Goal: Task Accomplishment & Management: Use online tool/utility

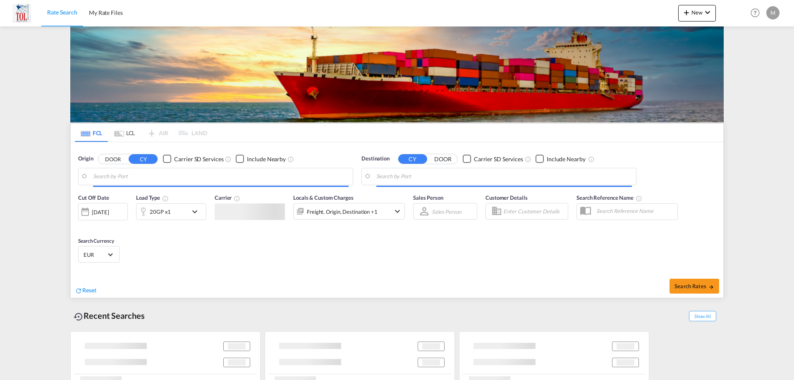
type input "[GEOGRAPHIC_DATA], [GEOGRAPHIC_DATA]"
type input "Tincan/[GEOGRAPHIC_DATA], [GEOGRAPHIC_DATA]"
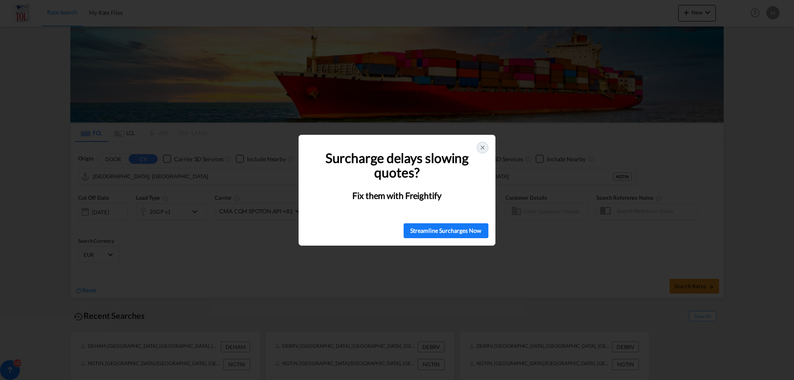
click at [481, 148] on icon at bounding box center [482, 147] width 7 height 7
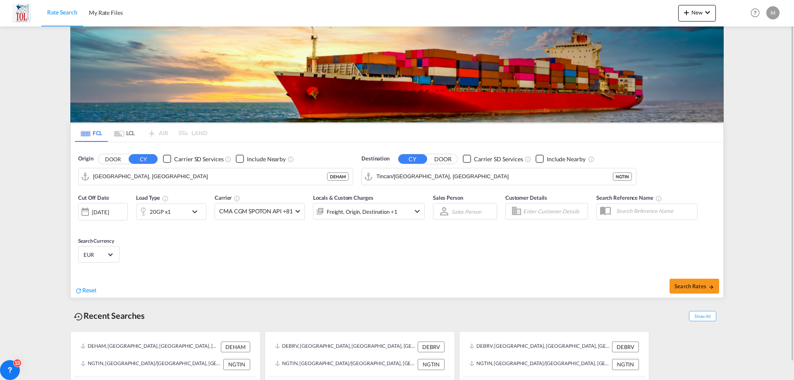
click at [263, 259] on div "Cut Off Date [DATE] [DATE] Load Type 20GP x1 Carrier CMA CGM SPOTON API +81 Onl…" at bounding box center [397, 229] width 652 height 81
click at [180, 264] on div "Cut Off Date [DATE] [DATE] Load Type 20GP x1 Carrier CMA CGM SPOTON API +81 Onl…" at bounding box center [397, 229] width 652 height 81
click at [227, 256] on div "Cut Off Date [DATE] [DATE] Load Type 20GP x1 Carrier CMA CGM SPOTON API +81 Onl…" at bounding box center [397, 229] width 652 height 81
click at [191, 181] on input "[GEOGRAPHIC_DATA], [GEOGRAPHIC_DATA]" at bounding box center [220, 176] width 255 height 12
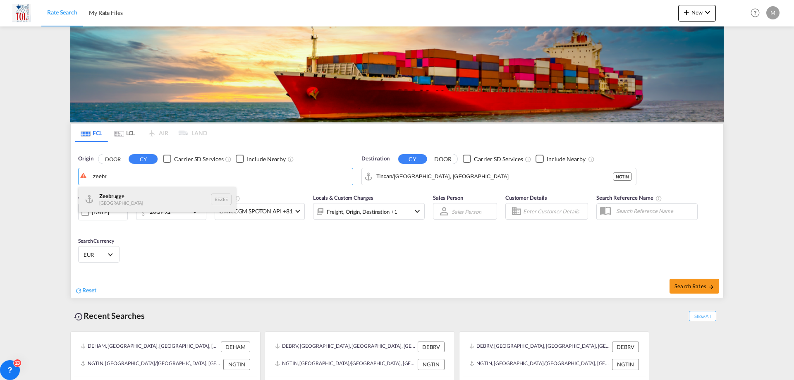
click at [137, 197] on div "Zeebr ugge Belgium BEZEE" at bounding box center [157, 199] width 157 height 25
type input "Zeebrugge, [GEOGRAPHIC_DATA]"
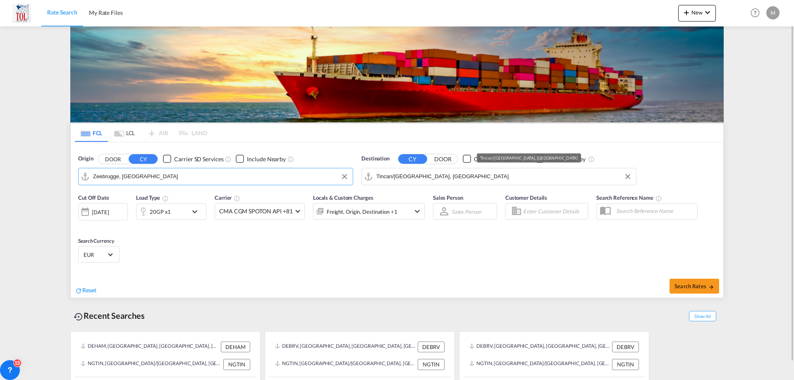
click at [440, 176] on input "Tincan/[GEOGRAPHIC_DATA], [GEOGRAPHIC_DATA]" at bounding box center [503, 176] width 255 height 12
click at [287, 267] on div "Cut Off Date [DATE] [DATE] Load Type 20GP x1 Carrier CMA CGM SPOTON API +81 Onl…" at bounding box center [397, 229] width 652 height 81
